Goal: Task Accomplishment & Management: Use online tool/utility

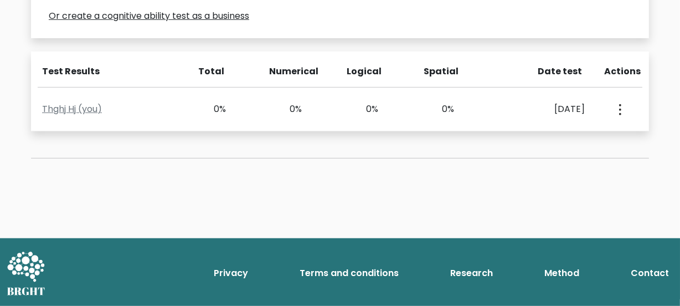
scroll to position [571, 0]
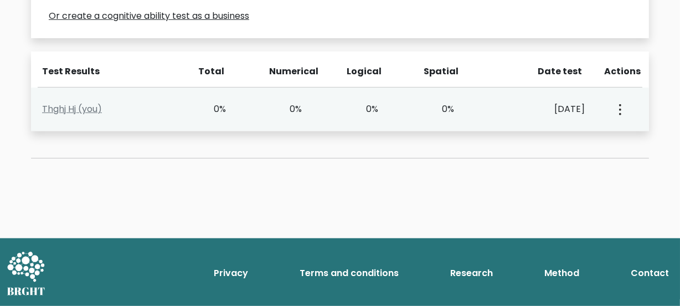
click at [573, 131] on div "Thghj Hj (you) 0% 0% 0% 0% Sept. 18, 2025 View Profile" at bounding box center [340, 109] width 618 height 44
drag, startPoint x: 597, startPoint y: 159, endPoint x: 621, endPoint y: 166, distance: 24.7
click at [621, 131] on div "Thghj Hj (you) 0% 0% 0% 0% Sept. 18, 2025 View Profile" at bounding box center [340, 109] width 618 height 44
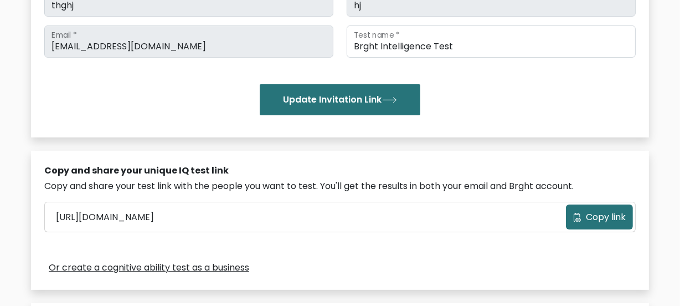
scroll to position [198, 0]
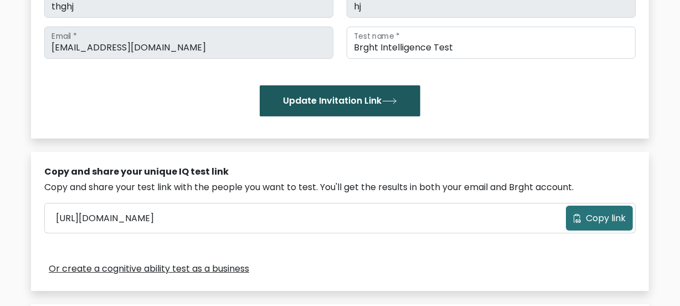
click at [367, 116] on button "Update Invitation Link" at bounding box center [340, 100] width 161 height 31
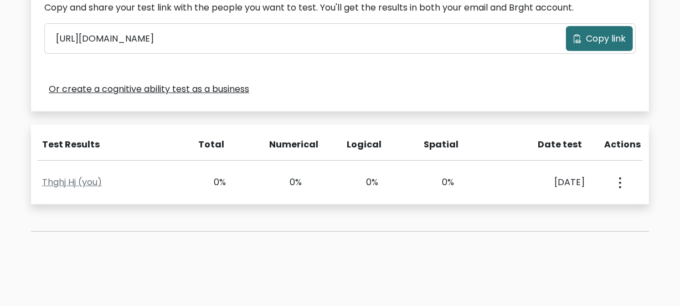
scroll to position [381, 0]
